Goal: Information Seeking & Learning: Learn about a topic

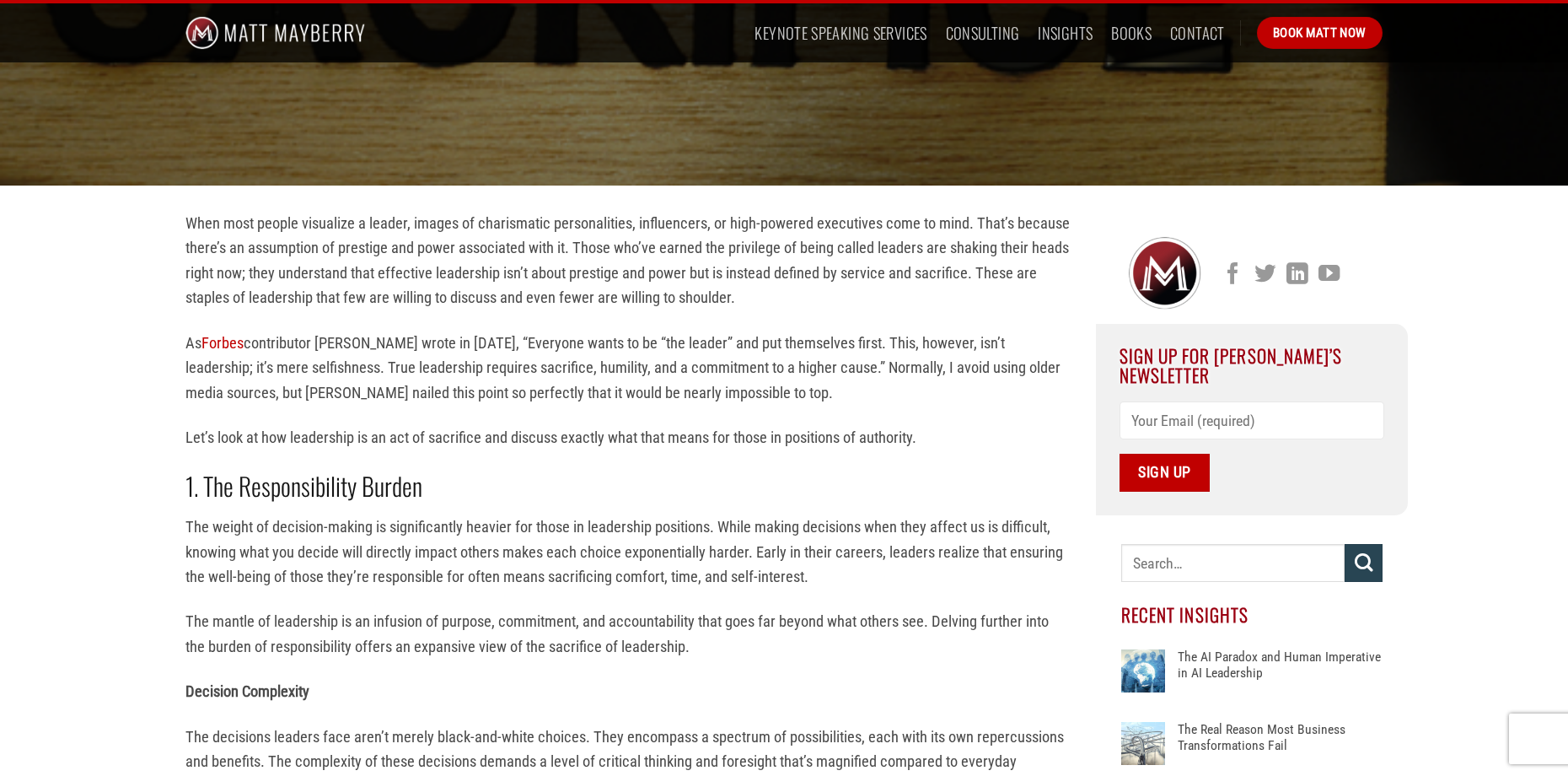
scroll to position [338, 0]
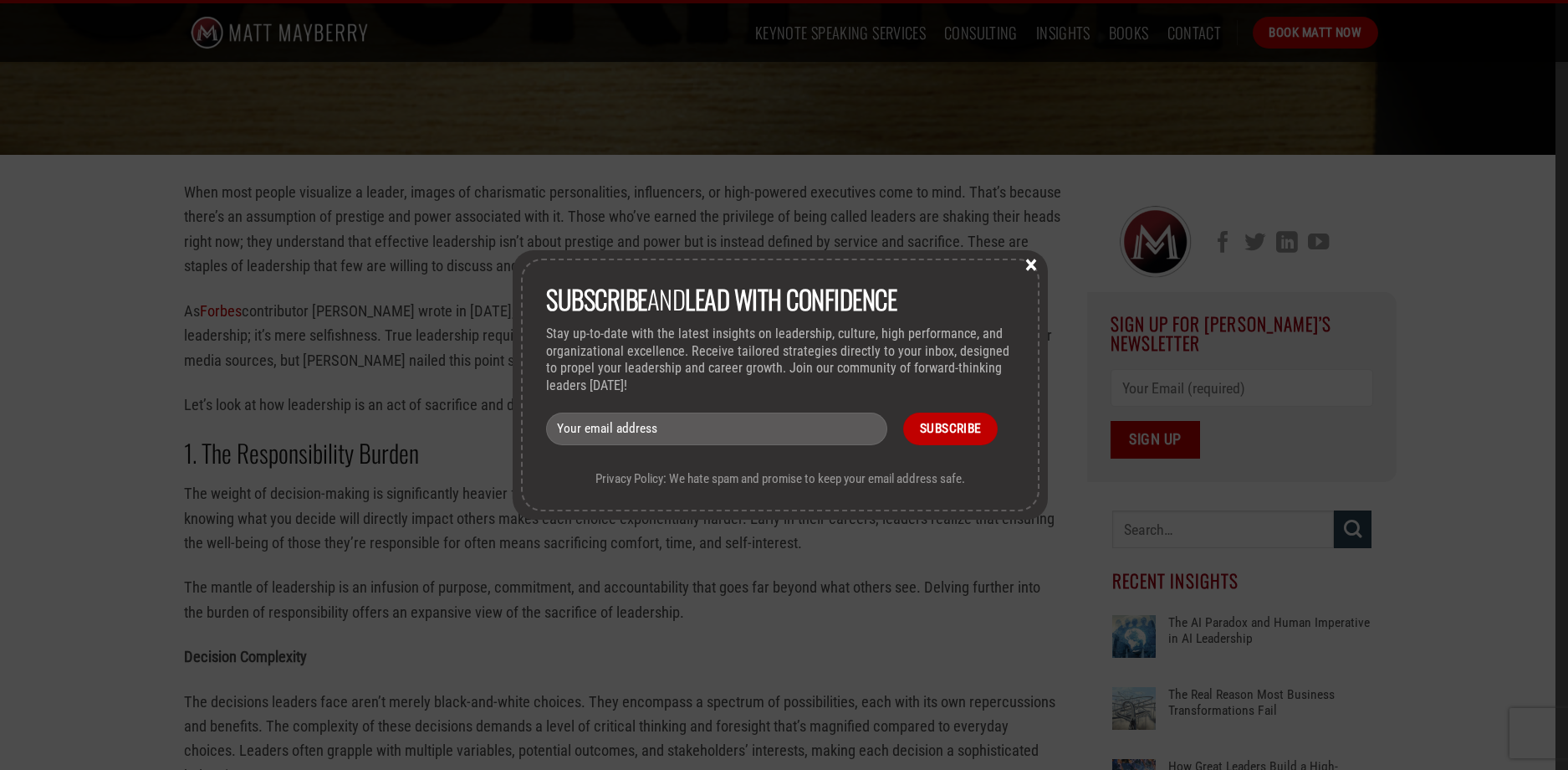
click at [1033, 271] on button "×" at bounding box center [1031, 264] width 25 height 15
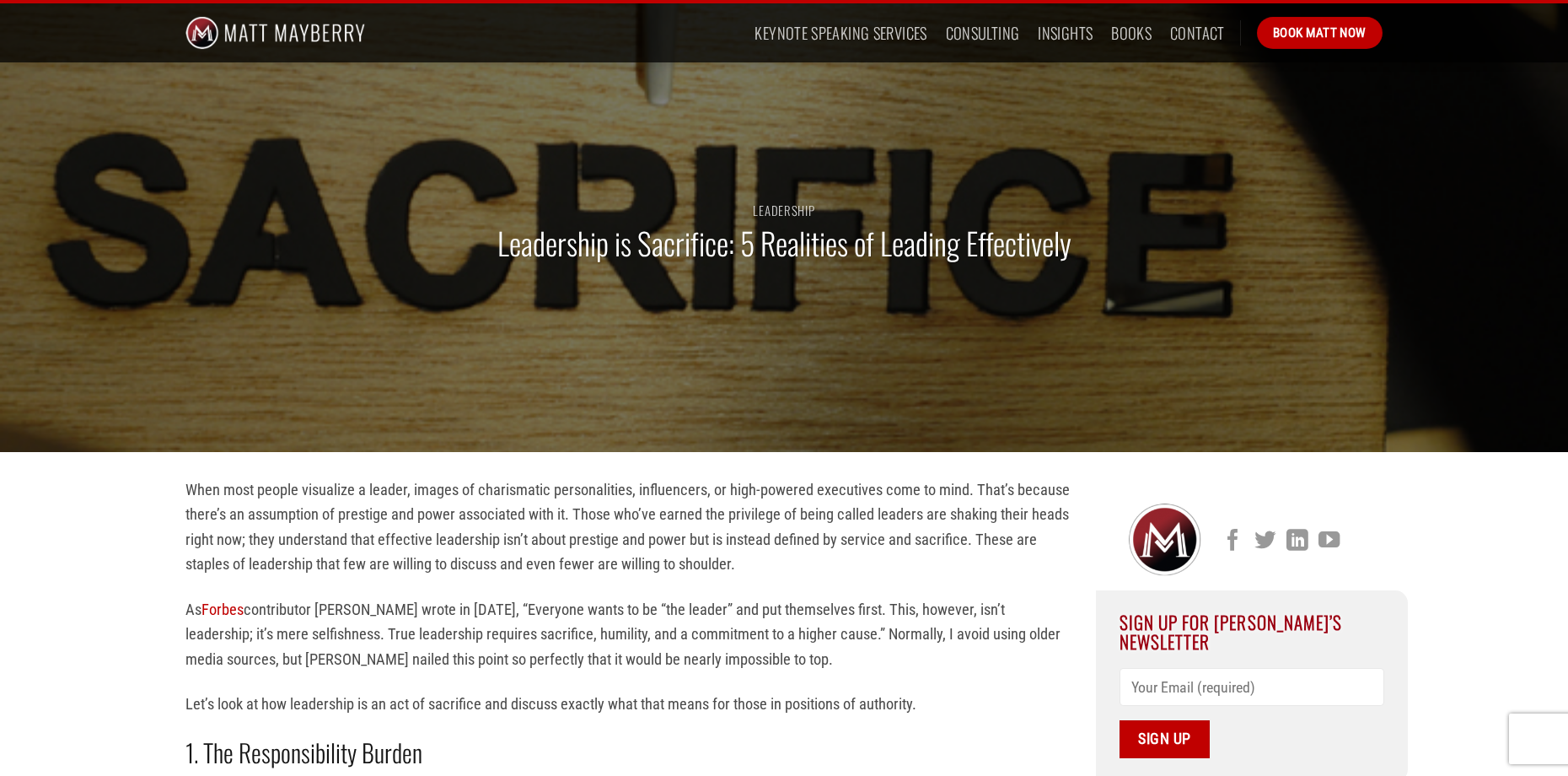
scroll to position [0, 0]
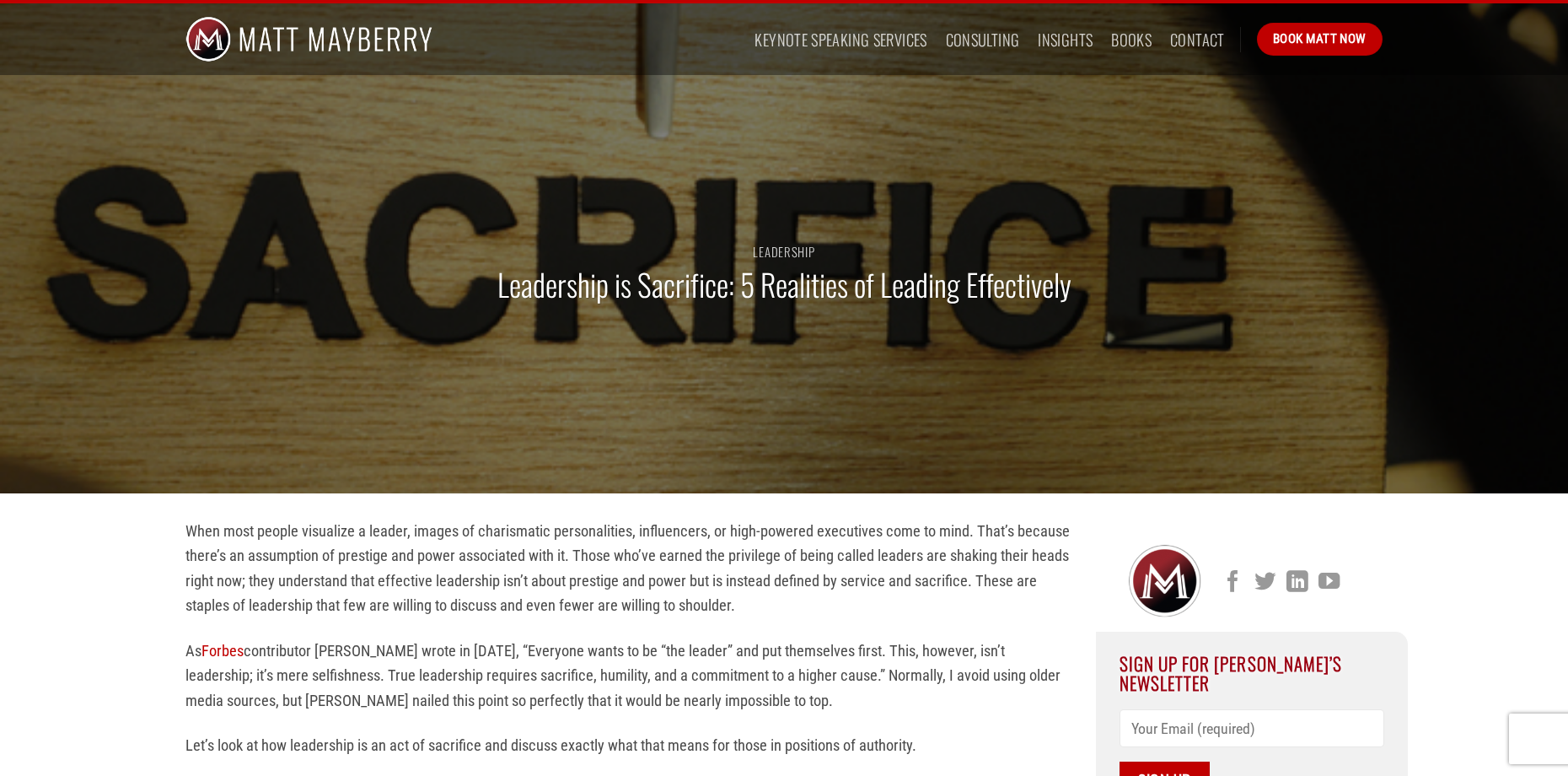
click at [311, 27] on img at bounding box center [308, 39] width 247 height 72
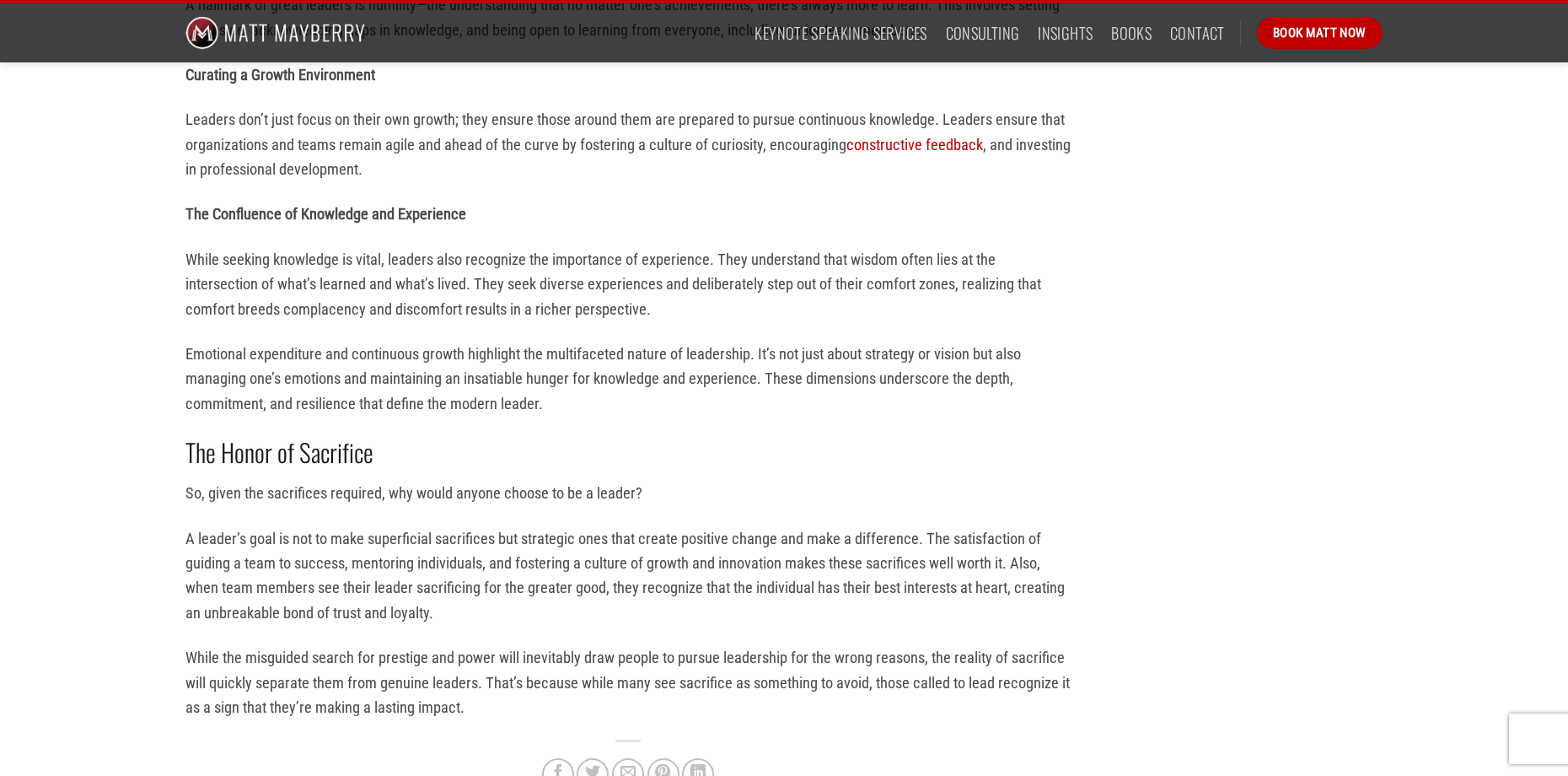
scroll to position [4974, 0]
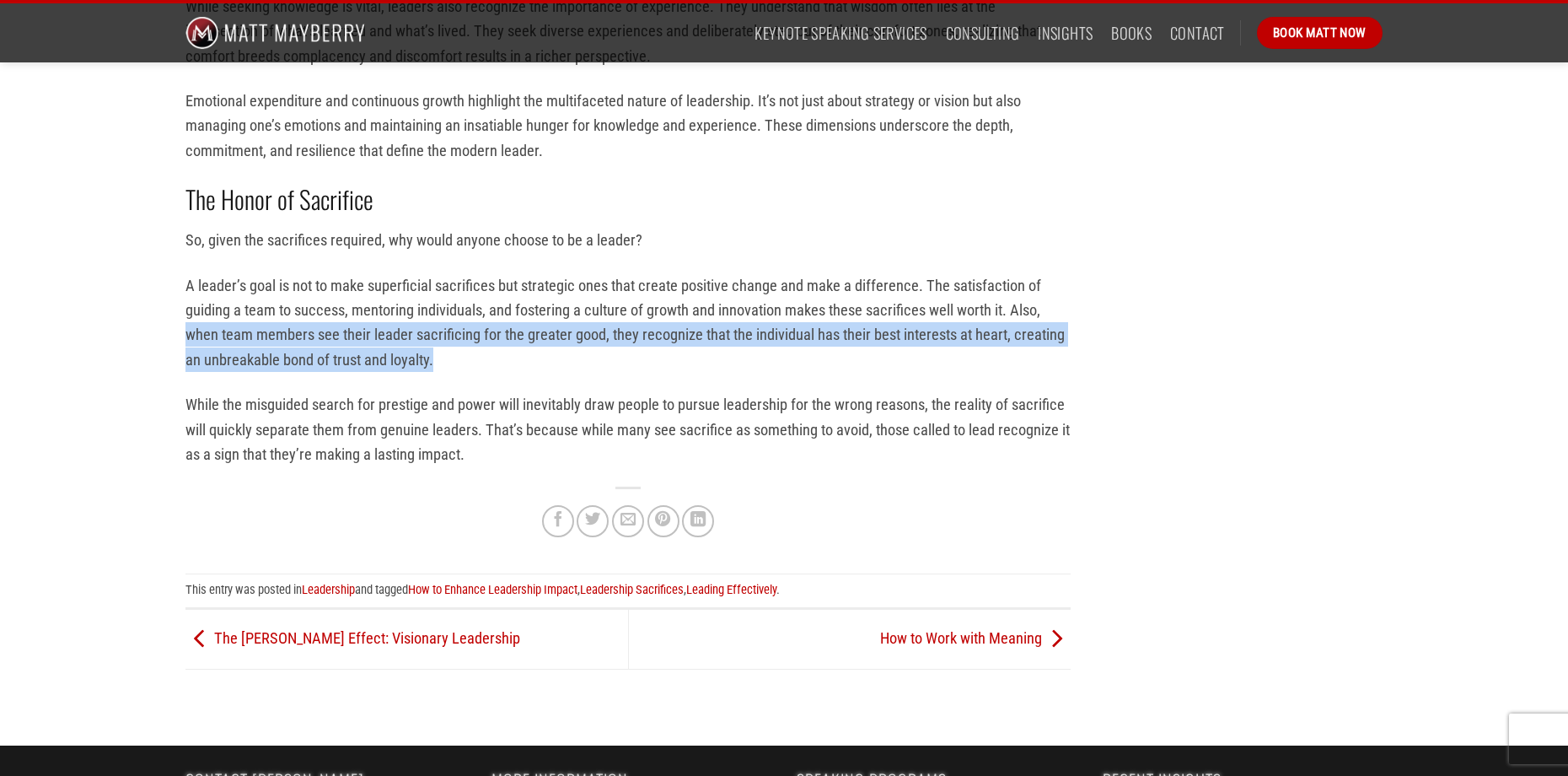
drag, startPoint x: 176, startPoint y: 306, endPoint x: 446, endPoint y: 335, distance: 271.6
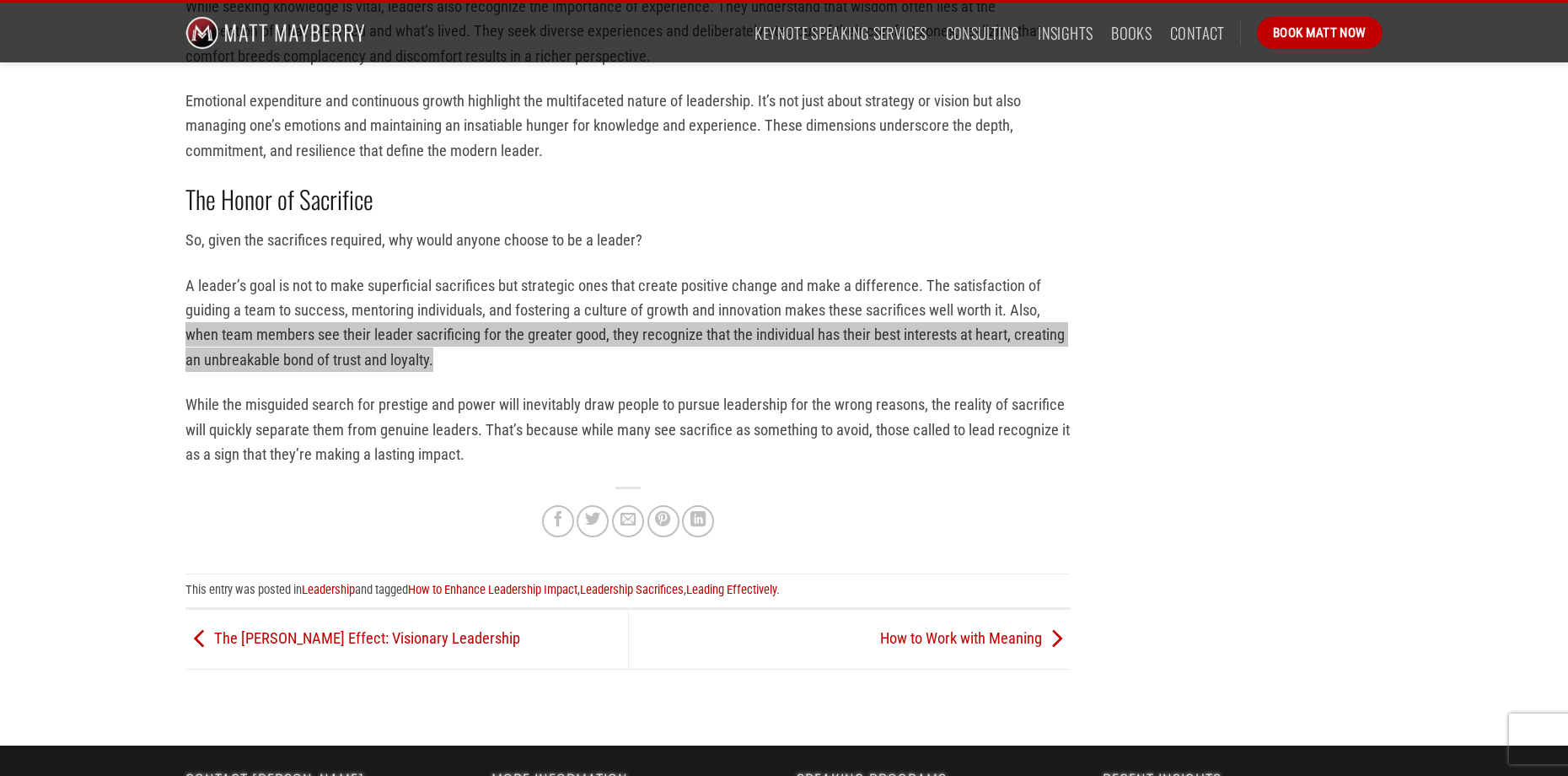
copy p "when team members see their leader sacrificing for the greater good, they recog…"
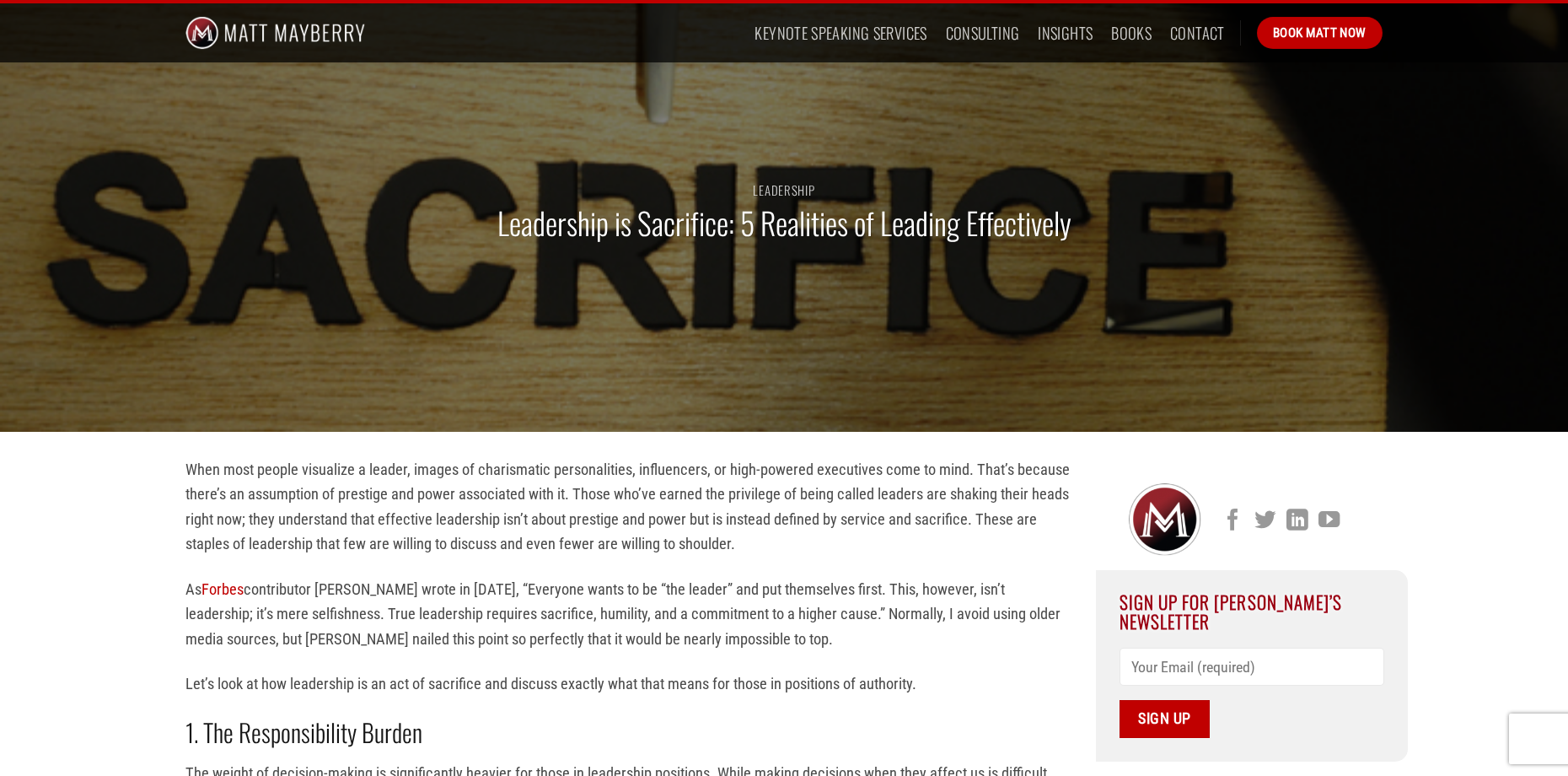
scroll to position [0, 0]
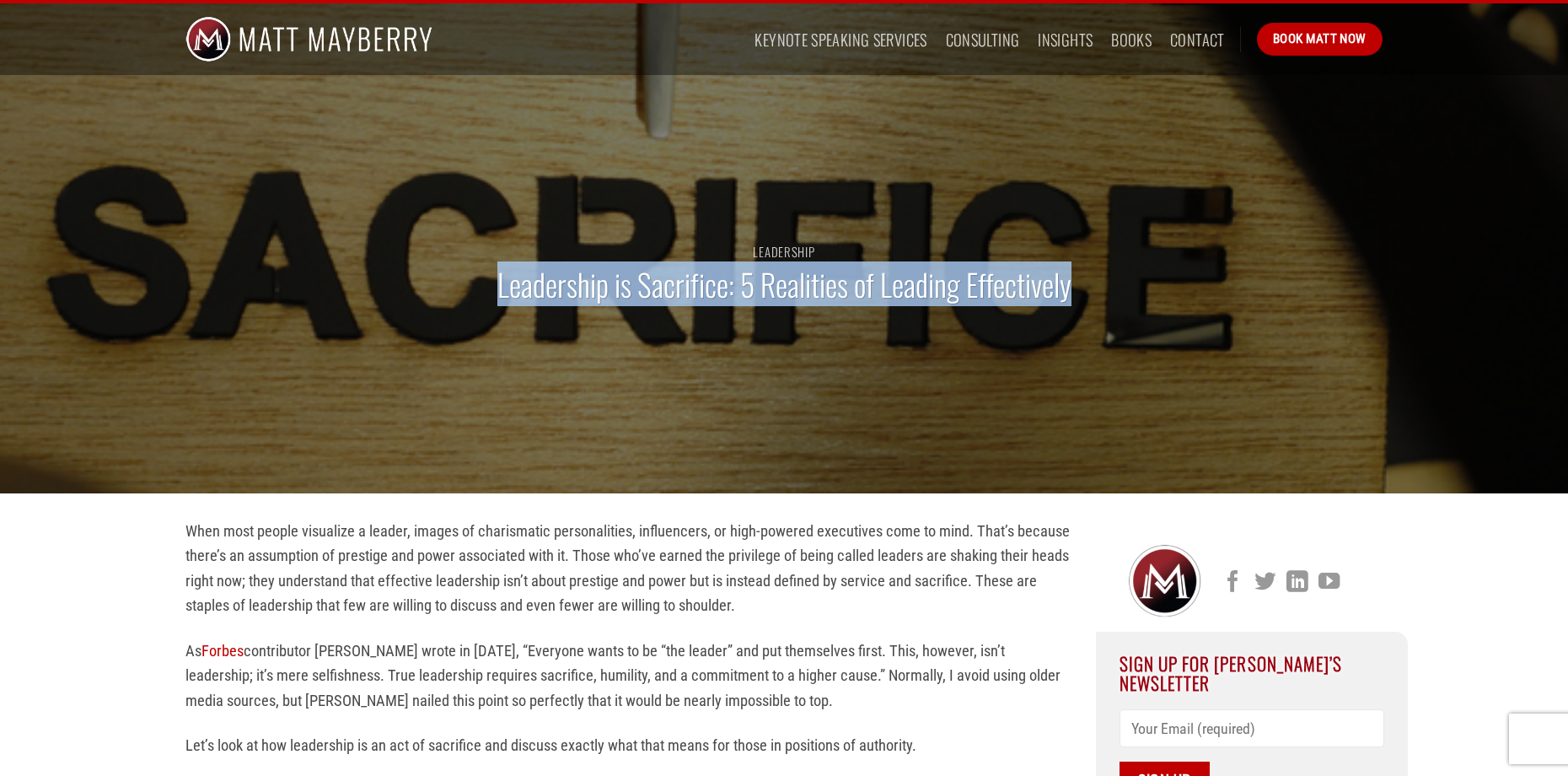
drag, startPoint x: 471, startPoint y: 284, endPoint x: 1071, endPoint y: 305, distance: 600.4
click at [1070, 305] on div "Leadership Leadership is Sacrifice: 5 Realities of Leading Effectively" at bounding box center [784, 282] width 1222 height 422
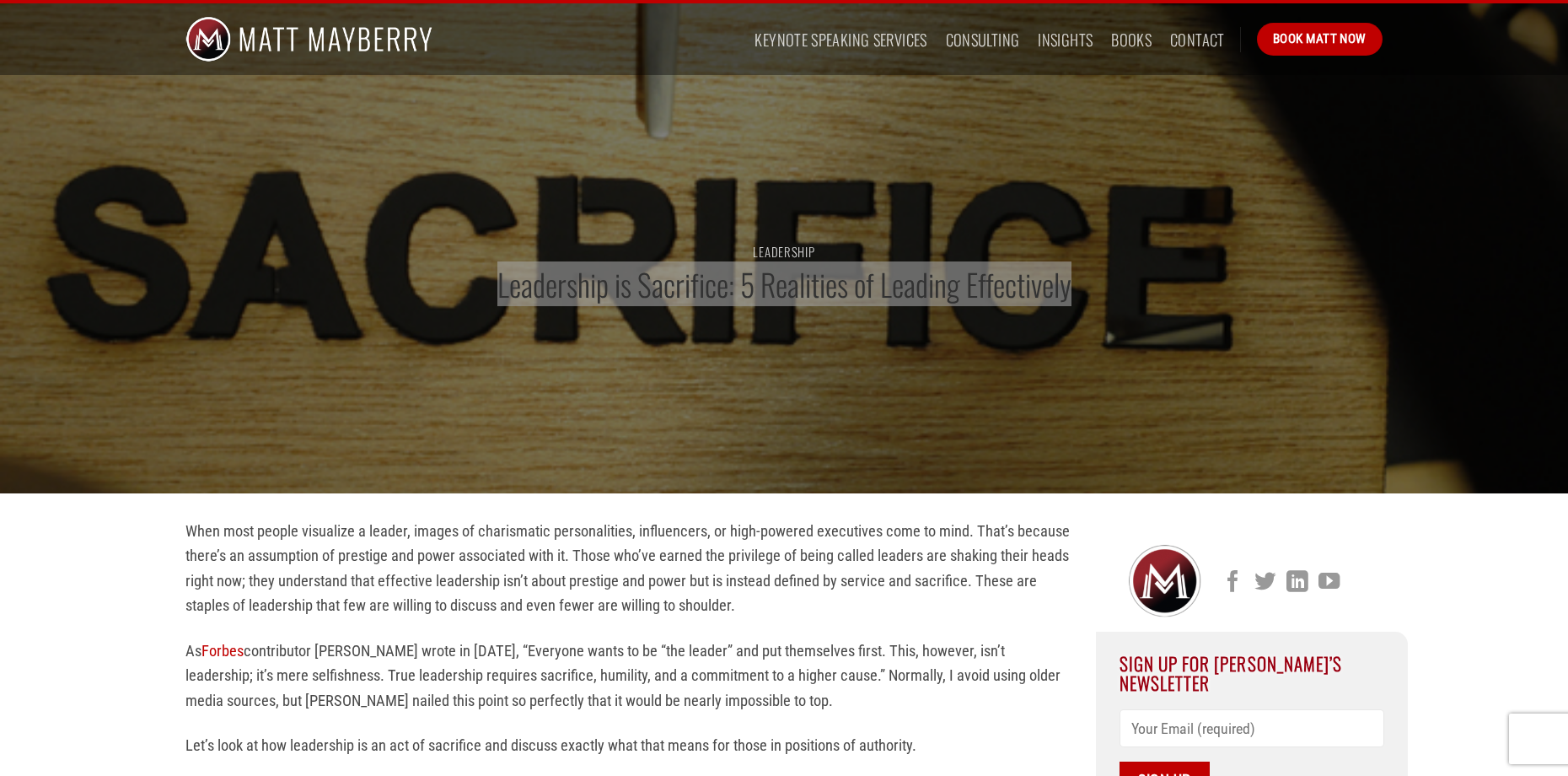
copy h1 "Leadership is Sacrifice: 5 Realities of Leading Effectively"
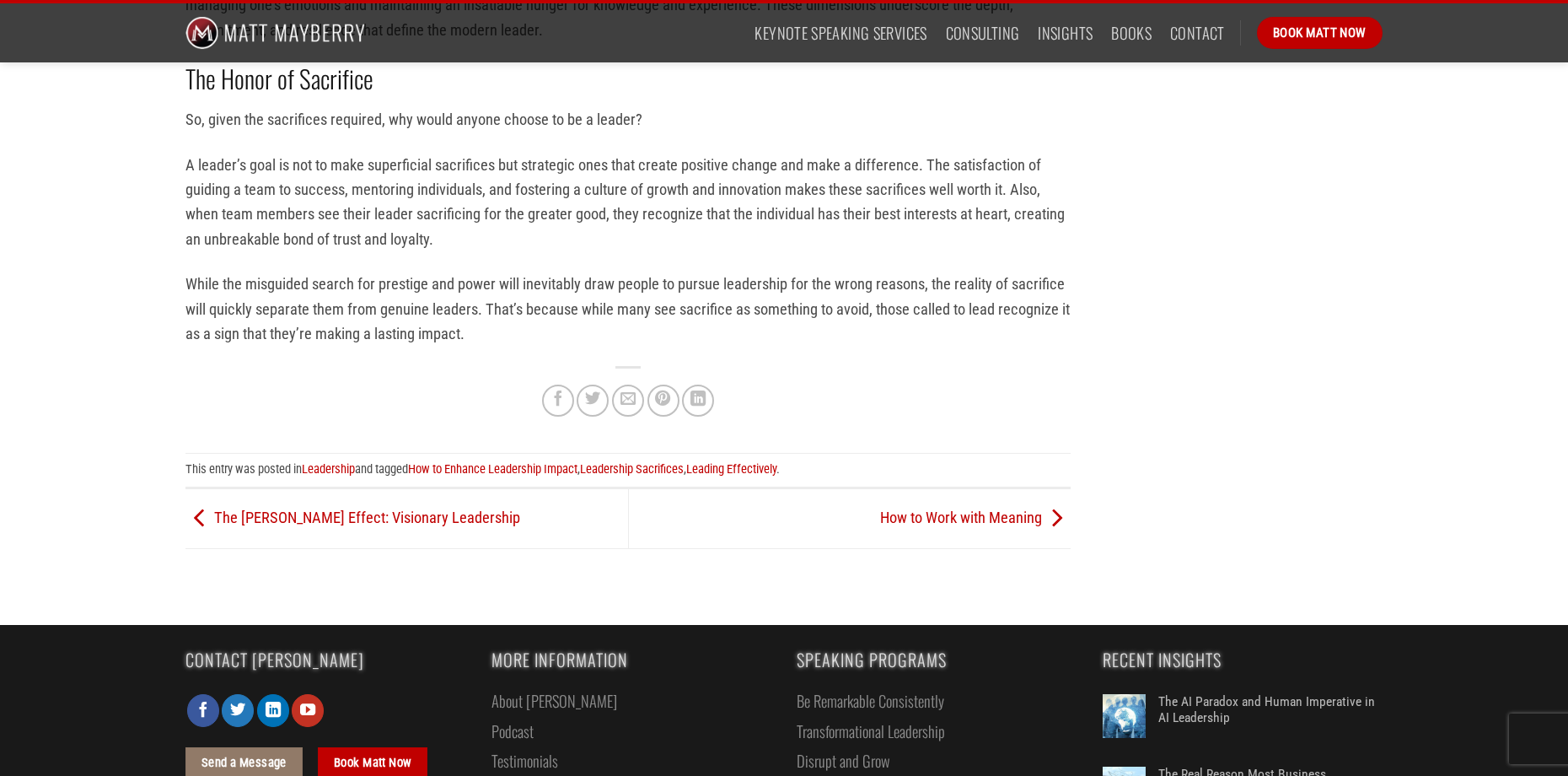
scroll to position [4927, 0]
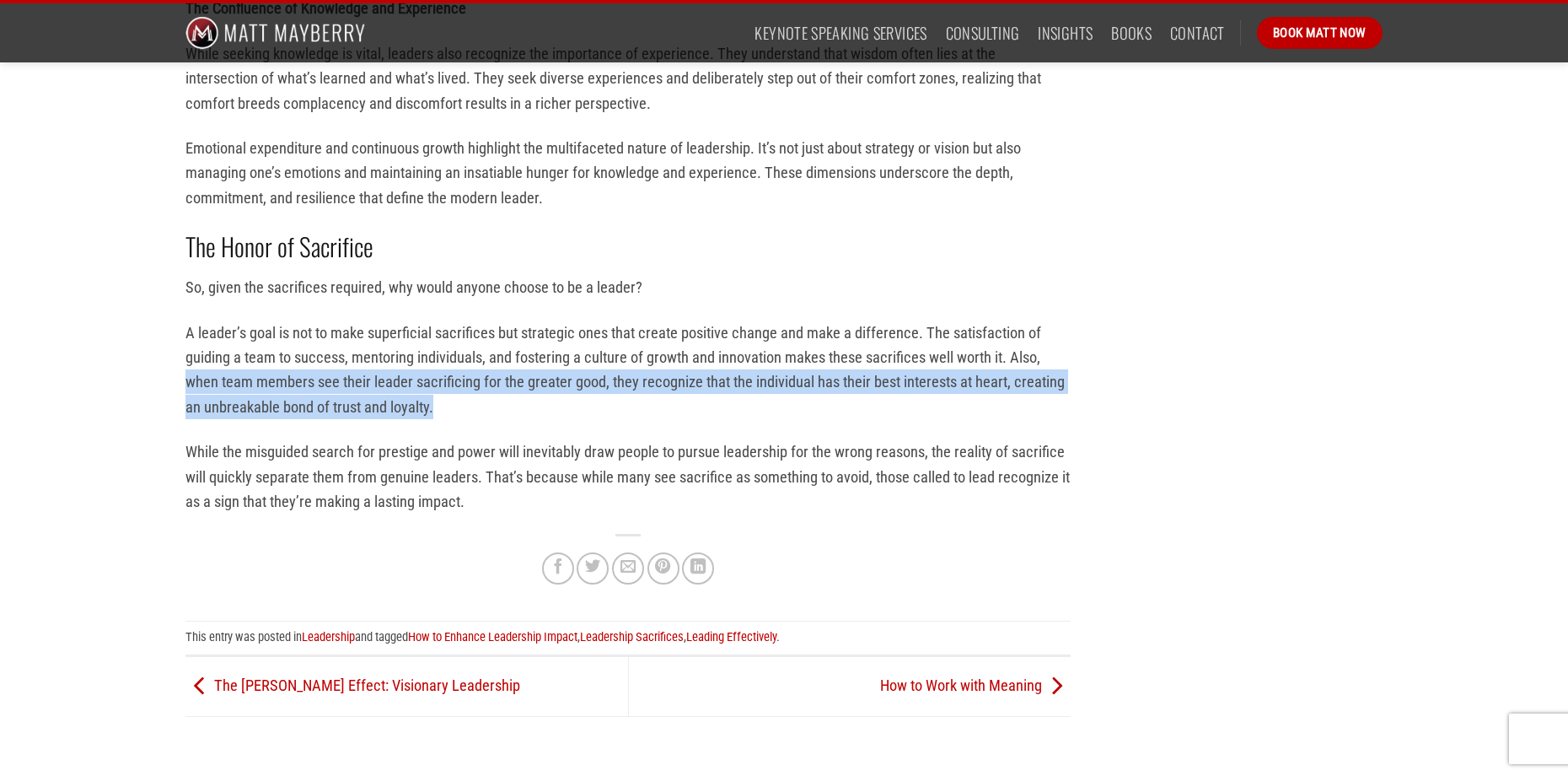
drag, startPoint x: 178, startPoint y: 352, endPoint x: 441, endPoint y: 391, distance: 265.9
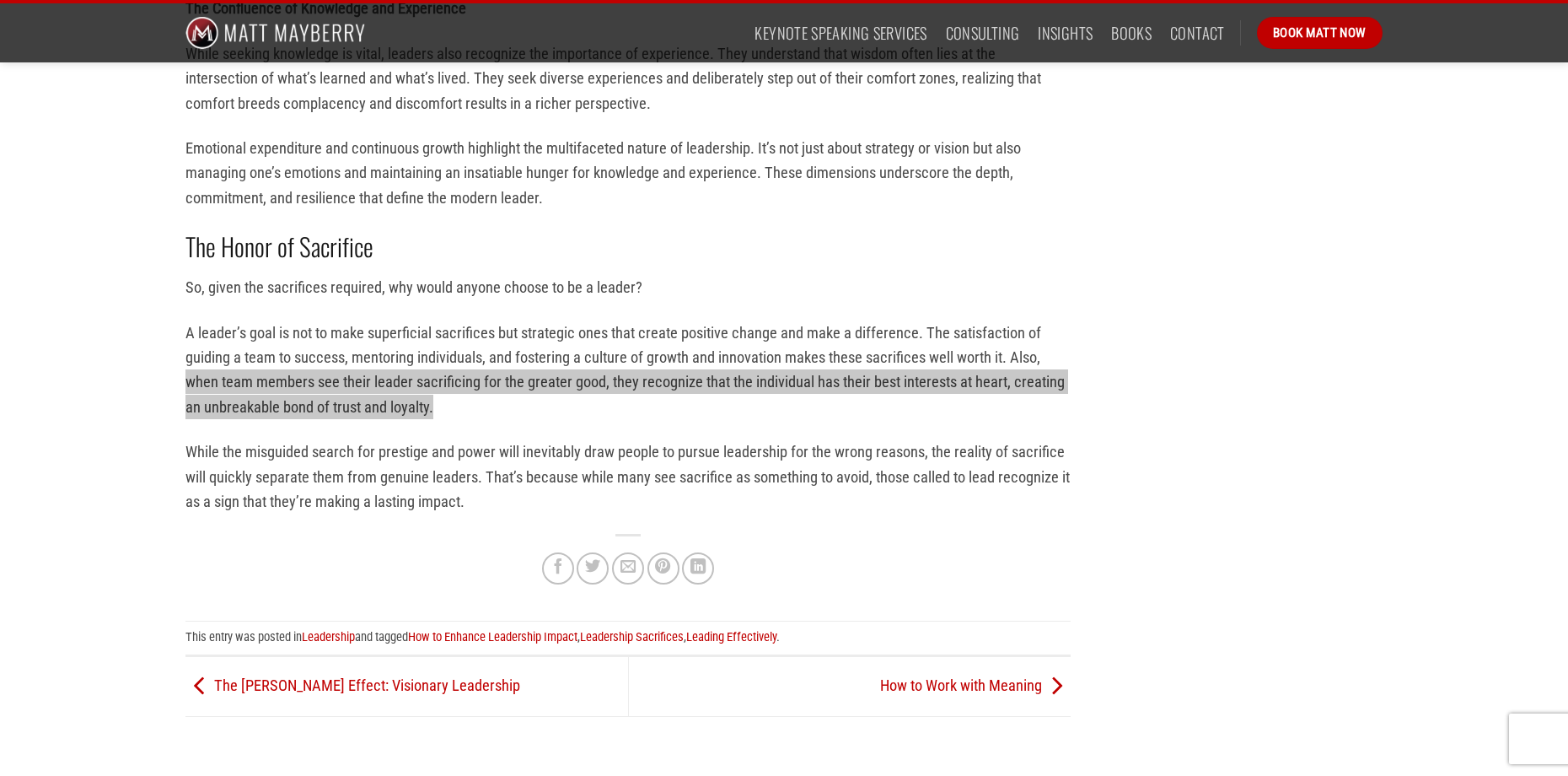
copy p "when team members see their leader sacrificing for the greater good, they recog…"
